Goal: Transaction & Acquisition: Purchase product/service

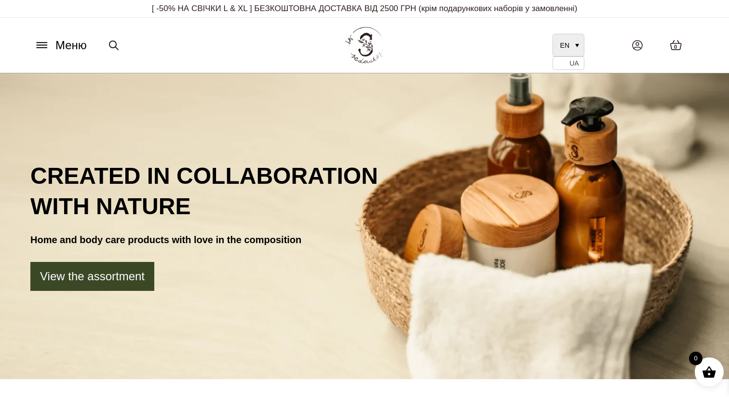
click at [560, 42] on link "EN" at bounding box center [569, 45] width 32 height 23
click at [565, 64] on link "UA" at bounding box center [569, 63] width 32 height 13
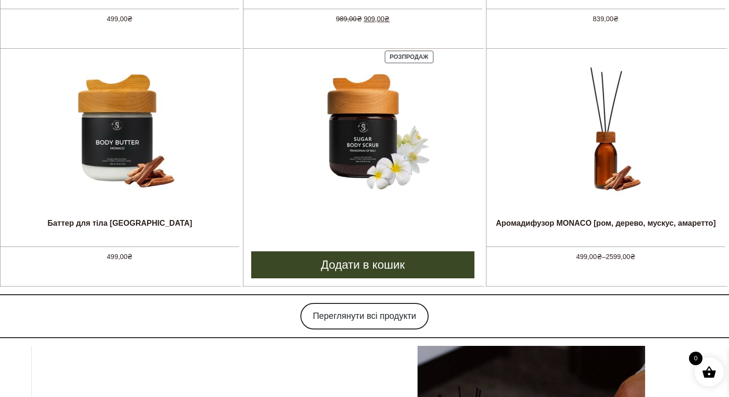
scroll to position [830, 0]
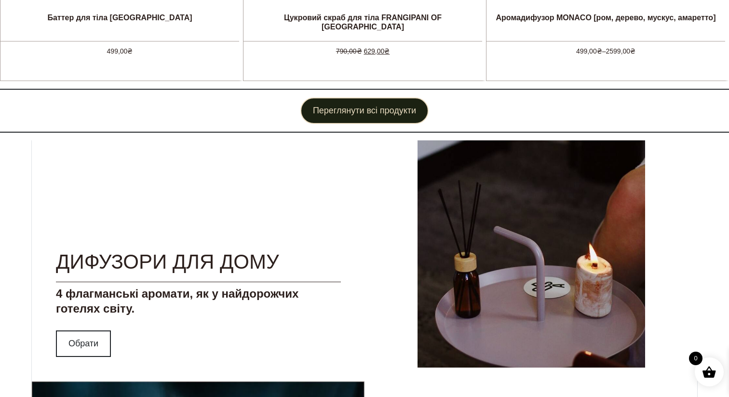
click at [392, 114] on link "Переглянути всі продукти" at bounding box center [365, 110] width 128 height 27
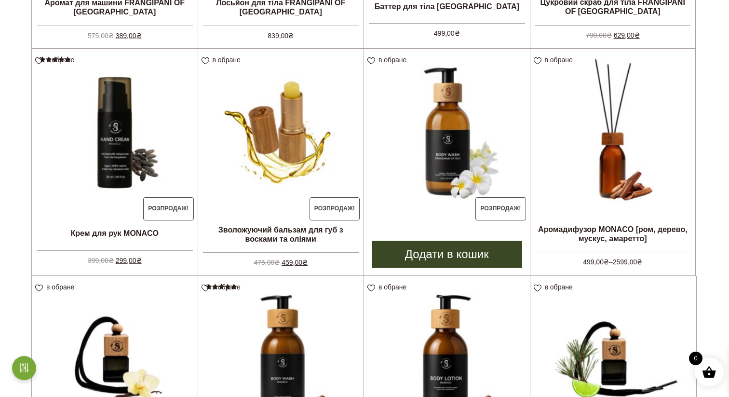
scroll to position [834, 0]
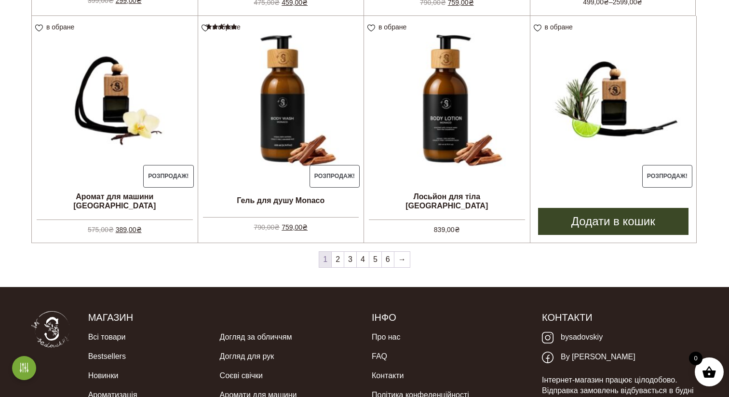
click at [586, 102] on img at bounding box center [614, 99] width 166 height 166
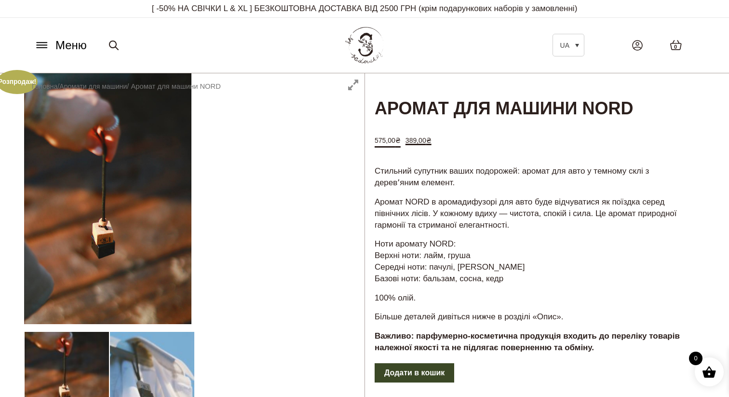
scroll to position [430, 0]
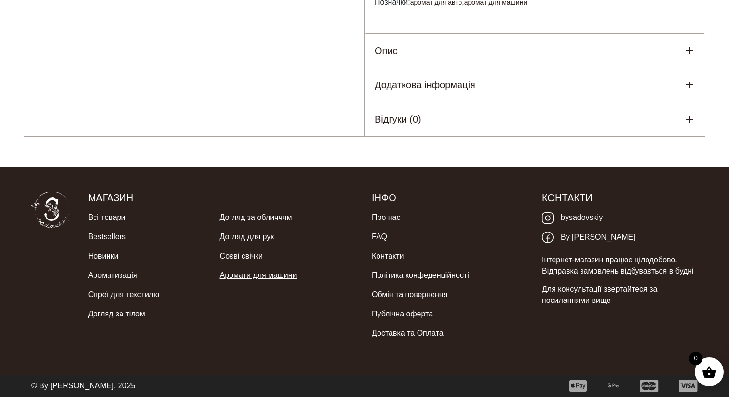
click at [254, 273] on link "Аромати для машини" at bounding box center [258, 275] width 77 height 19
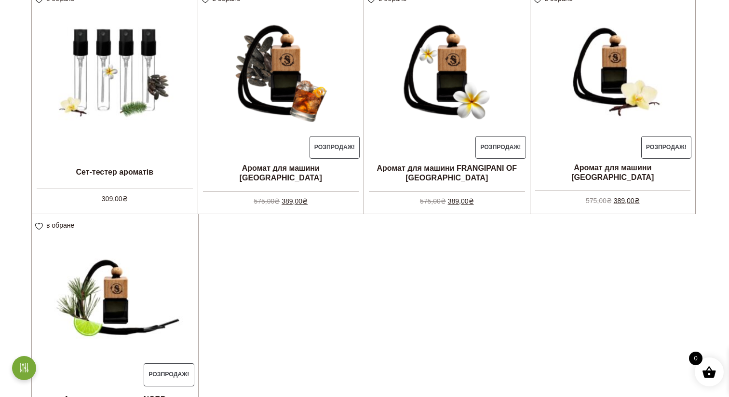
scroll to position [300, 0]
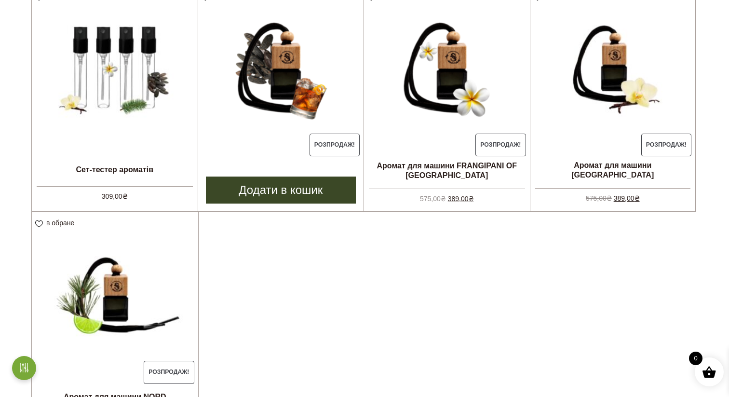
click at [291, 180] on link "Додати в кошик" at bounding box center [281, 190] width 151 height 27
click at [306, 96] on img at bounding box center [281, 68] width 166 height 166
